Goal: Task Accomplishment & Management: Manage account settings

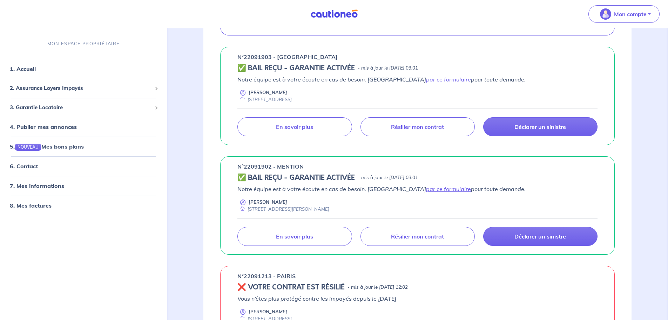
scroll to position [281, 0]
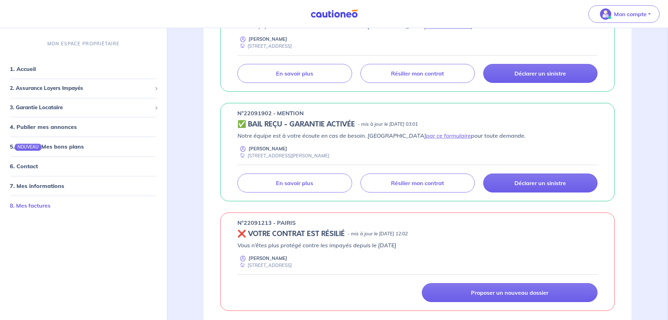
click at [33, 205] on link "8. Mes factures" at bounding box center [30, 205] width 41 height 7
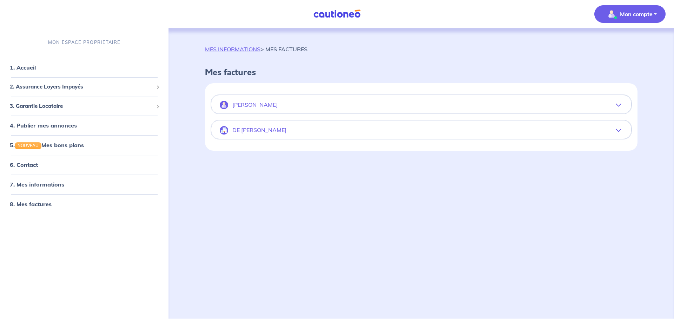
click at [619, 104] on icon "button" at bounding box center [618, 105] width 6 height 6
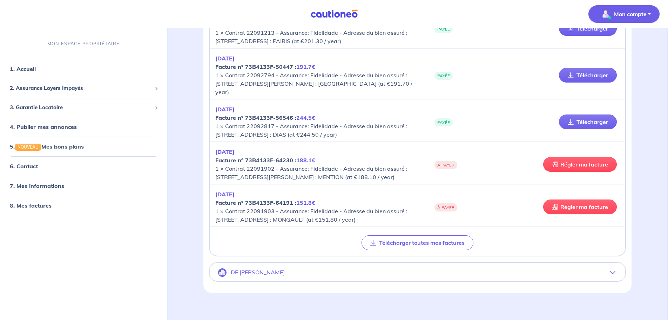
scroll to position [275, 0]
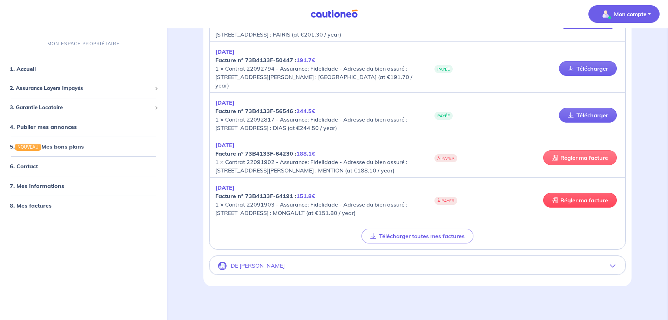
click at [587, 150] on link "Régler ma facture" at bounding box center [581, 157] width 74 height 15
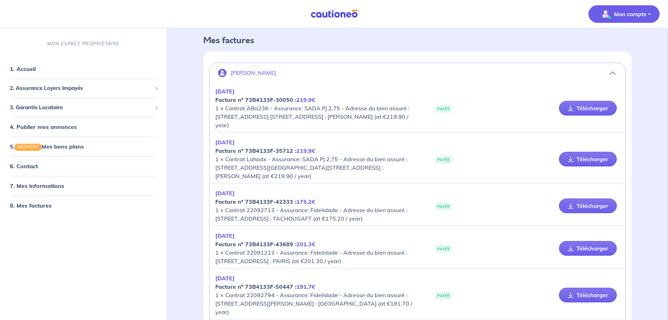
scroll to position [0, 0]
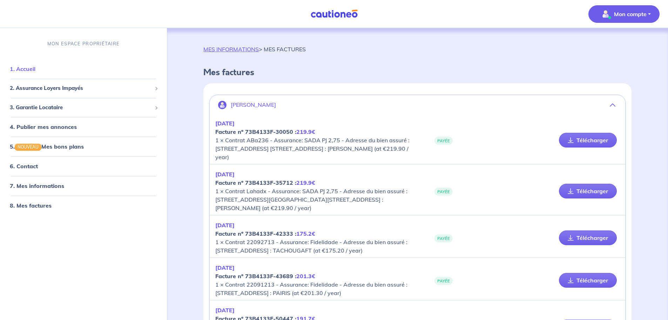
click at [34, 67] on link "1. Accueil" at bounding box center [23, 68] width 26 height 7
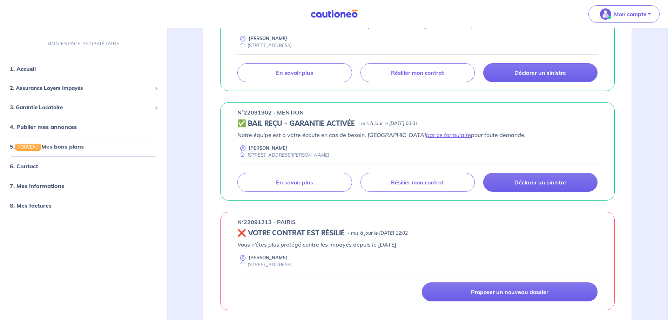
scroll to position [316, 0]
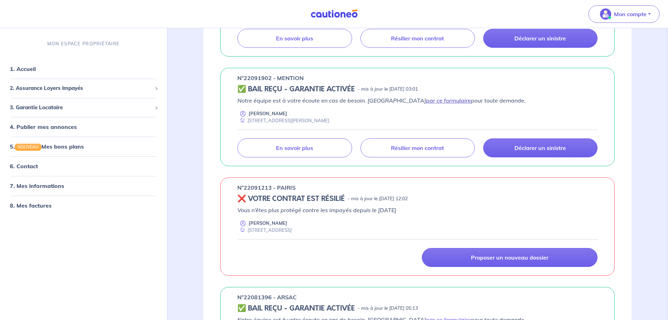
click at [426, 99] on link "par ce formulaire" at bounding box center [448, 100] width 45 height 7
